Goal: Find specific page/section: Find specific page/section

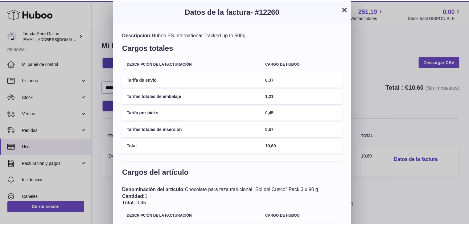
scroll to position [51, 0]
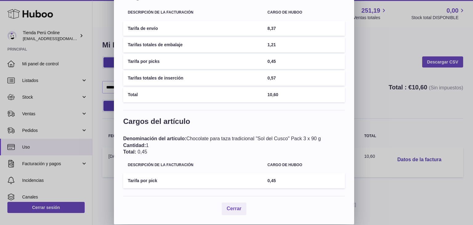
click at [368, 115] on div "× Datos de la factura - #12260 Descripción: Huboo ES International Tracked up t…" at bounding box center [236, 87] width 473 height 276
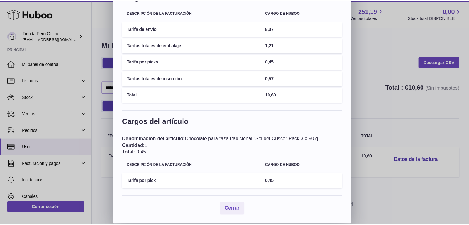
scroll to position [0, 0]
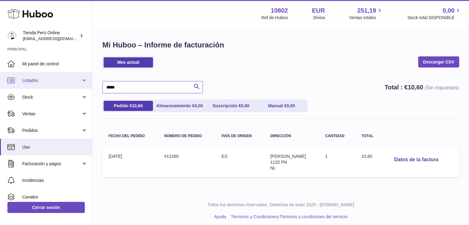
drag, startPoint x: 123, startPoint y: 89, endPoint x: 53, endPoint y: 87, distance: 69.4
click at [54, 87] on div "Huboo Tienda Perú Online [EMAIL_ADDRESS][DOMAIN_NAME] Principal Mi panel de con…" at bounding box center [234, 114] width 469 height 229
paste input "*"
click at [110, 87] on input "******" at bounding box center [152, 87] width 100 height 12
click at [108, 87] on input "******" at bounding box center [152, 87] width 100 height 12
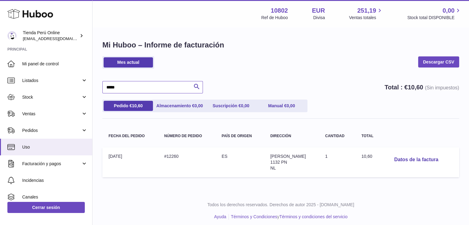
type input "*****"
click at [407, 158] on button "Datos de la factura" at bounding box center [416, 159] width 54 height 13
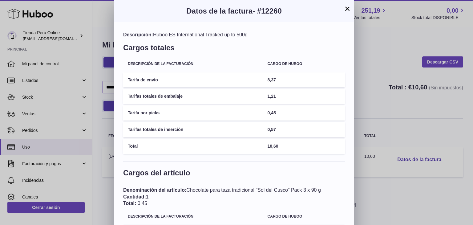
click at [349, 8] on button "×" at bounding box center [347, 8] width 7 height 7
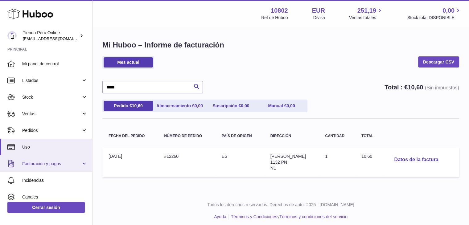
click at [34, 163] on span "Facturación y pagos" at bounding box center [51, 164] width 59 height 6
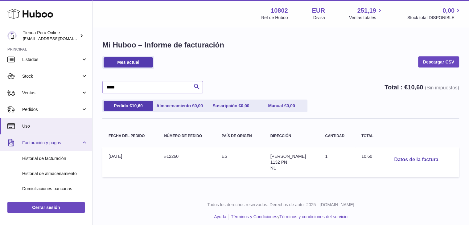
scroll to position [31, 0]
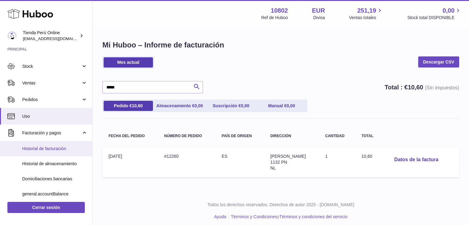
click at [39, 149] on span "Historial de facturación" at bounding box center [54, 149] width 65 height 6
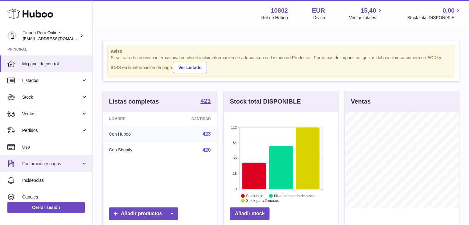
click at [34, 164] on span "Facturación y pagos" at bounding box center [51, 164] width 59 height 6
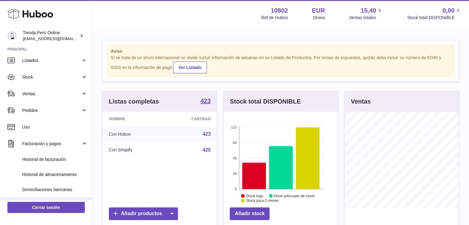
scroll to position [62, 0]
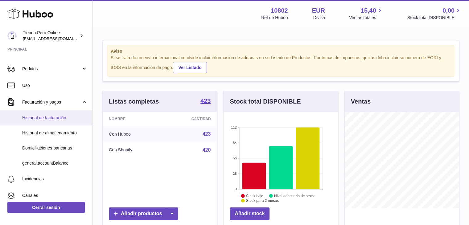
click at [43, 117] on span "Historial de facturación" at bounding box center [54, 118] width 65 height 6
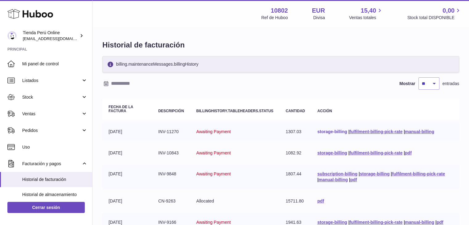
click at [342, 130] on link "storage-billing" at bounding box center [332, 131] width 30 height 5
click at [380, 129] on link "fulfilment-billing-pick-rate" at bounding box center [375, 131] width 53 height 5
click at [366, 131] on link "fulfilment-billing-pick-rate" at bounding box center [375, 131] width 53 height 5
